Goal: Information Seeking & Learning: Find specific fact

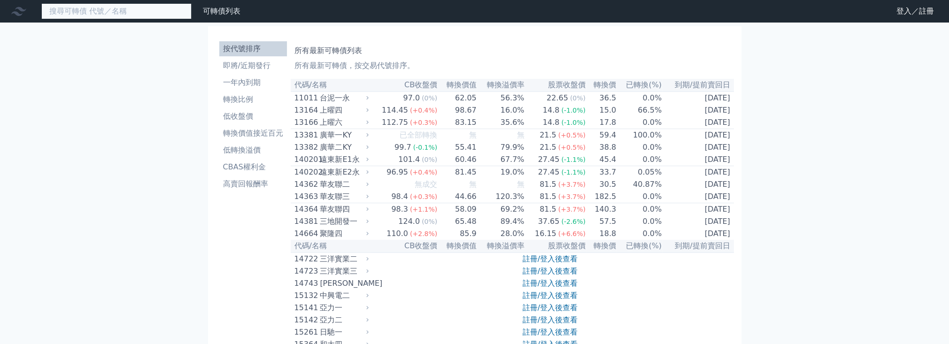
click at [132, 12] on input at bounding box center [116, 11] width 150 height 16
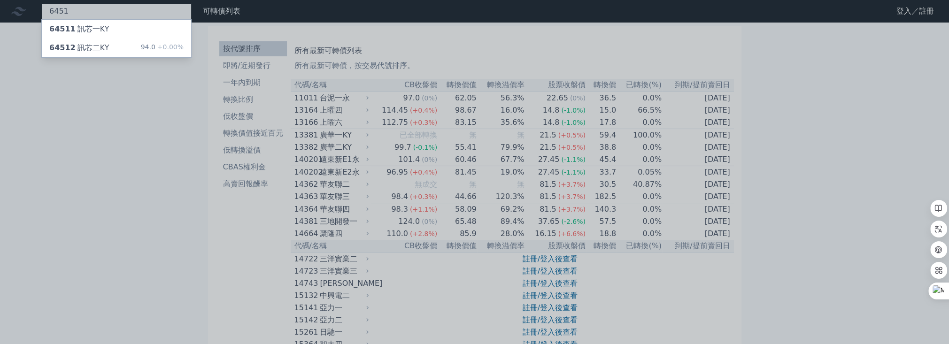
type input "6451"
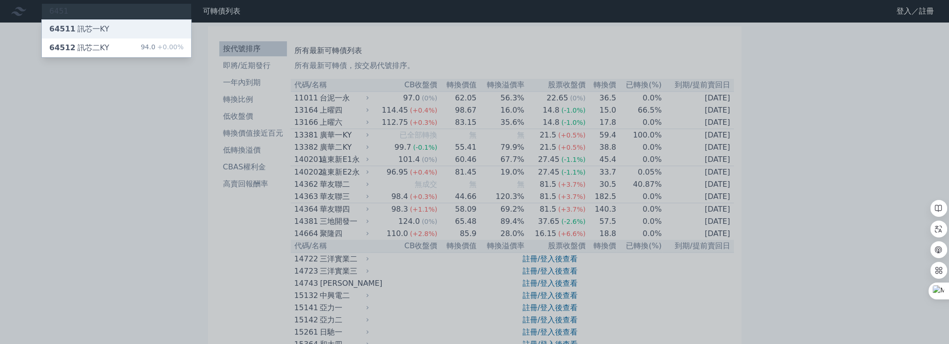
click at [104, 31] on div "64511 訊芯一KY" at bounding box center [79, 28] width 60 height 11
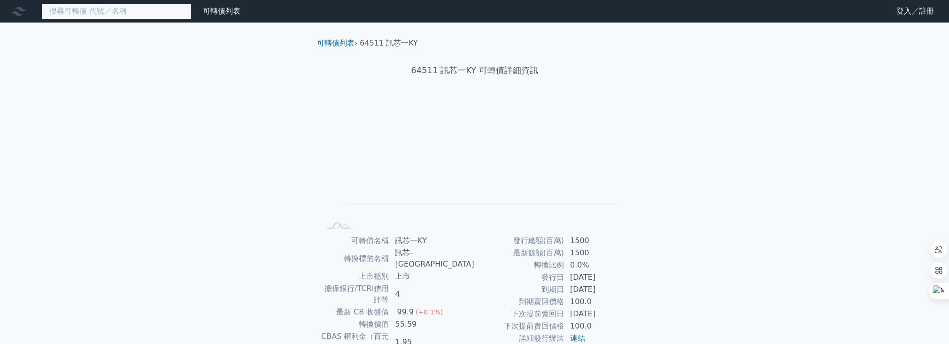
click at [93, 14] on input at bounding box center [116, 11] width 150 height 16
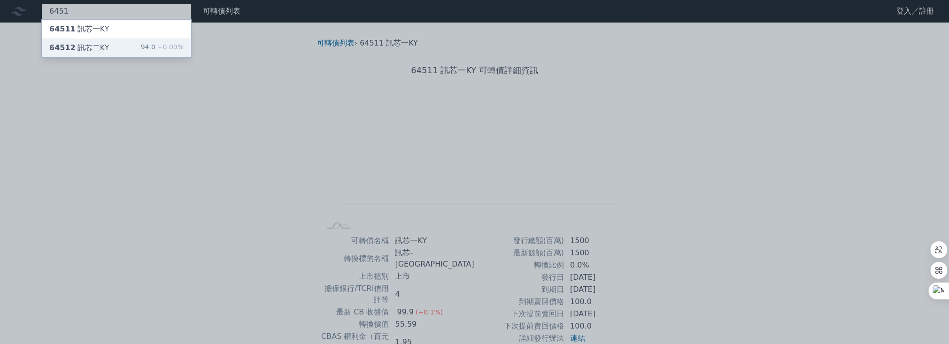
type input "6451"
click at [97, 43] on div "64512 訊芯二KY" at bounding box center [79, 47] width 60 height 11
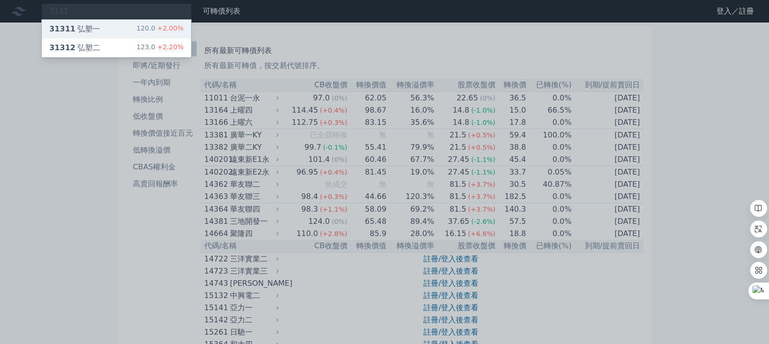
type input "3131"
click at [98, 35] on div "31311 弘塑一 120.0 +2.00%" at bounding box center [116, 29] width 149 height 19
